Goal: Task Accomplishment & Management: Complete application form

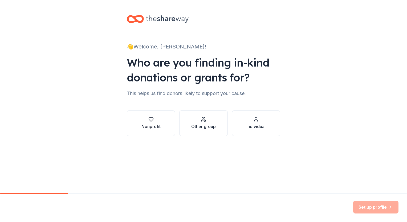
click at [157, 124] on div "Nonprofit" at bounding box center [150, 126] width 19 height 6
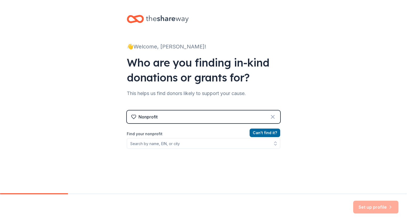
click at [272, 116] on icon at bounding box center [273, 117] width 6 height 6
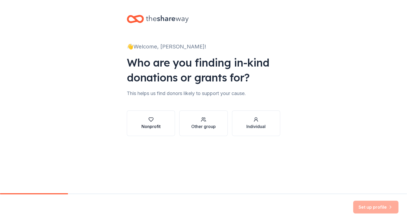
click at [150, 122] on div "Nonprofit" at bounding box center [150, 123] width 19 height 13
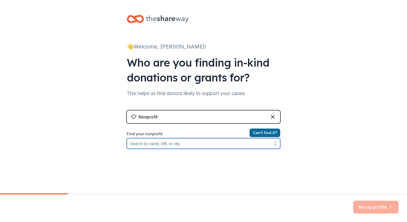
click at [169, 145] on input "Find your nonprofit" at bounding box center [203, 143] width 153 height 11
type input "Triad Deaf Services"
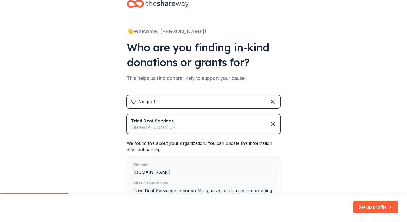
scroll to position [71, 0]
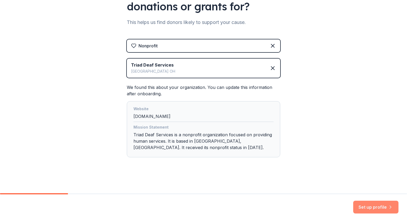
click at [370, 207] on button "Set up profile" at bounding box center [375, 207] width 45 height 13
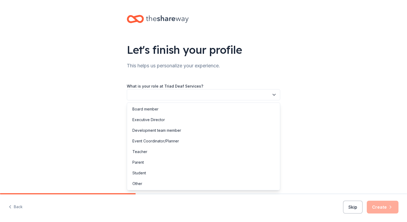
click at [146, 94] on button "button" at bounding box center [203, 94] width 153 height 11
click at [151, 142] on div "Event Coordinator/Planner" at bounding box center [155, 141] width 47 height 6
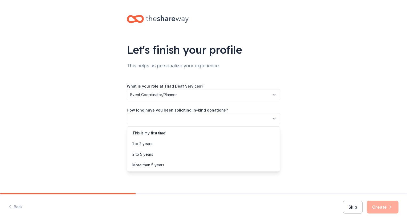
click at [148, 117] on button "button" at bounding box center [203, 118] width 153 height 11
click at [145, 143] on div "1 to 2 years" at bounding box center [142, 144] width 20 height 6
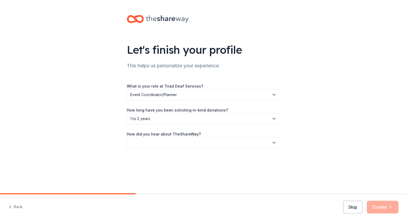
click at [145, 142] on button "button" at bounding box center [203, 142] width 153 height 11
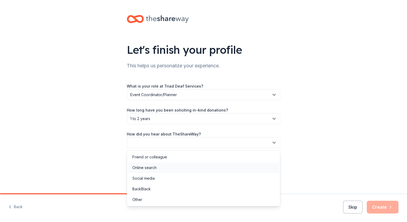
click at [139, 167] on div "Online search" at bounding box center [144, 168] width 24 height 6
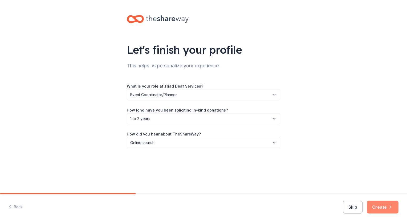
click at [390, 208] on icon "button" at bounding box center [390, 207] width 1 height 3
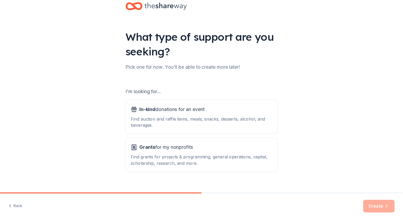
scroll to position [21, 0]
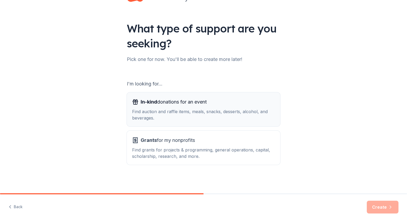
click at [160, 106] on div "In-kind donations for an event Find auction and raffle items, meals, snacks, de…" at bounding box center [203, 109] width 143 height 23
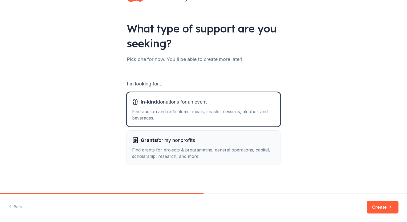
click at [167, 141] on span "Grants for my nonprofits" at bounding box center [168, 140] width 54 height 9
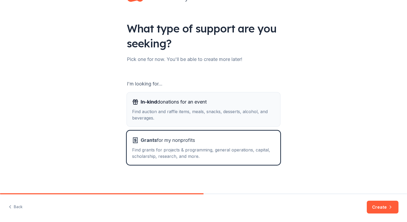
click at [166, 103] on span "In-kind donations for an event" at bounding box center [174, 102] width 66 height 9
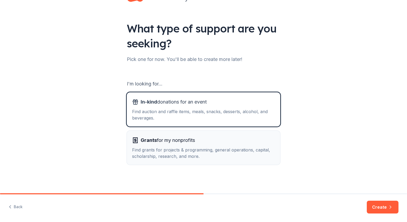
click at [167, 145] on div "Grants for my nonprofits Find grants for projects & programming, general operat…" at bounding box center [203, 147] width 143 height 23
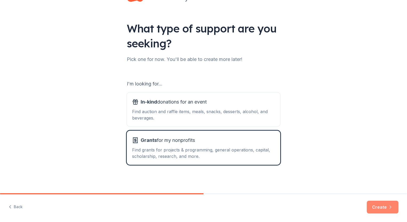
click at [376, 203] on button "Create" at bounding box center [383, 207] width 32 height 13
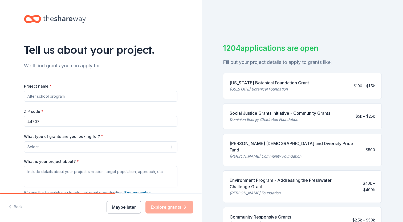
click at [40, 94] on input "Project name *" at bounding box center [100, 96] width 153 height 11
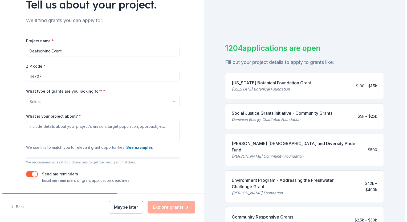
scroll to position [53, 0]
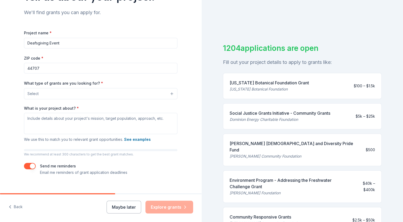
type input "Deafsgiving Event"
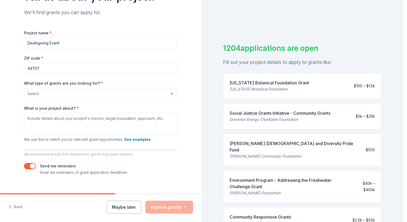
click at [48, 94] on button "Select" at bounding box center [100, 93] width 153 height 11
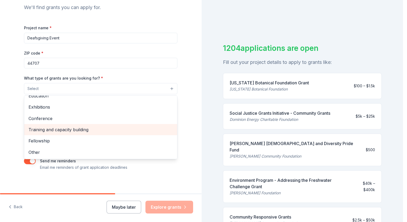
scroll to position [61, 0]
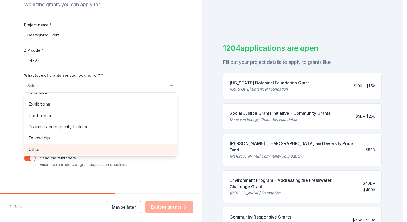
click at [33, 149] on span "Other" at bounding box center [101, 149] width 144 height 7
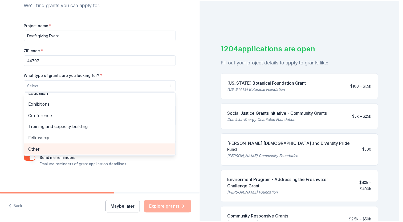
scroll to position [51, 0]
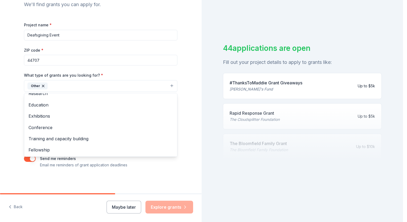
click at [175, 173] on div "Tell us about your project. We'll find grants you can apply for. Project name *…" at bounding box center [100, 66] width 171 height 255
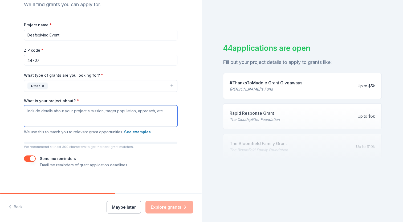
click at [34, 114] on textarea "What is your project about? *" at bounding box center [100, 116] width 153 height 21
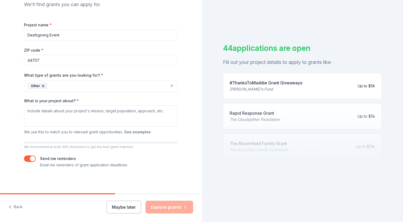
click at [131, 132] on button "See examples" at bounding box center [137, 132] width 27 height 6
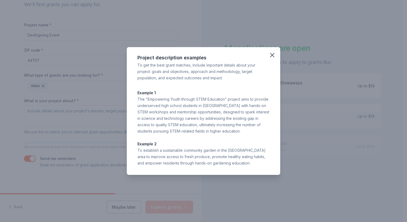
click at [73, 128] on div "Project description examples To get the best grant matches, include important d…" at bounding box center [203, 111] width 407 height 222
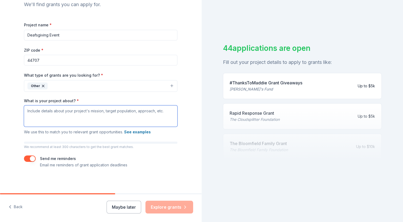
click at [44, 115] on textarea "What is your project about? *" at bounding box center [100, 116] width 153 height 21
click at [32, 111] on textarea "What is your project about? *" at bounding box center [100, 116] width 153 height 21
paste textarea "I hope this message finds you well. I am writing on behalf of TRIAD Deaf Servic…"
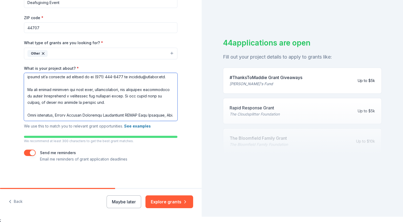
scroll to position [6, 0]
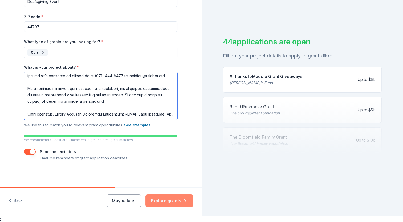
type textarea "I hope this message finds you well. I am writing on behalf of TRIAD Deaf Servic…"
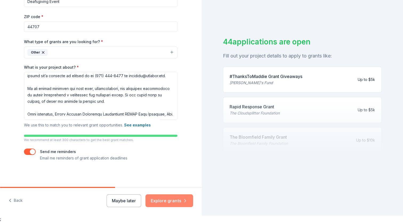
click at [157, 199] on button "Explore grants" at bounding box center [169, 200] width 48 height 13
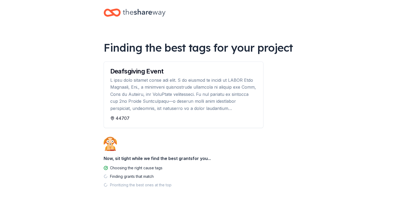
scroll to position [5, 0]
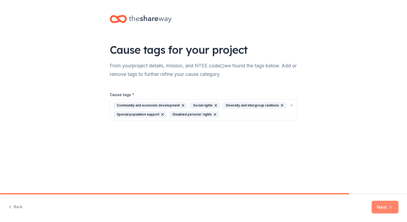
click at [383, 205] on button "Next" at bounding box center [385, 207] width 27 height 13
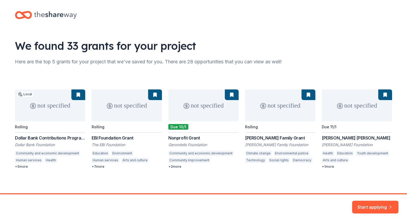
scroll to position [5, 0]
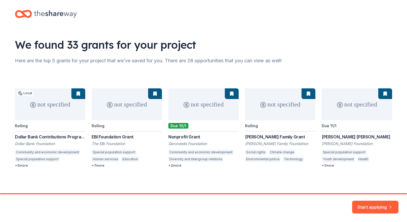
click at [194, 105] on div "not specified Local Rolling Dollar Bank Contributions Program Grant Dollar Bank…" at bounding box center [203, 127] width 377 height 79
click at [199, 108] on div "not specified Local Rolling Dollar Bank Contributions Program Grant Dollar Bank…" at bounding box center [203, 127] width 377 height 79
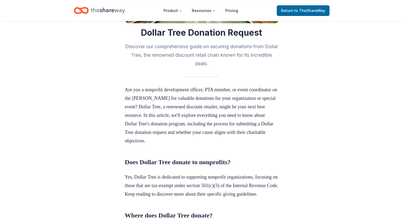
scroll to position [133, 0]
